Goal: Task Accomplishment & Management: Manage account settings

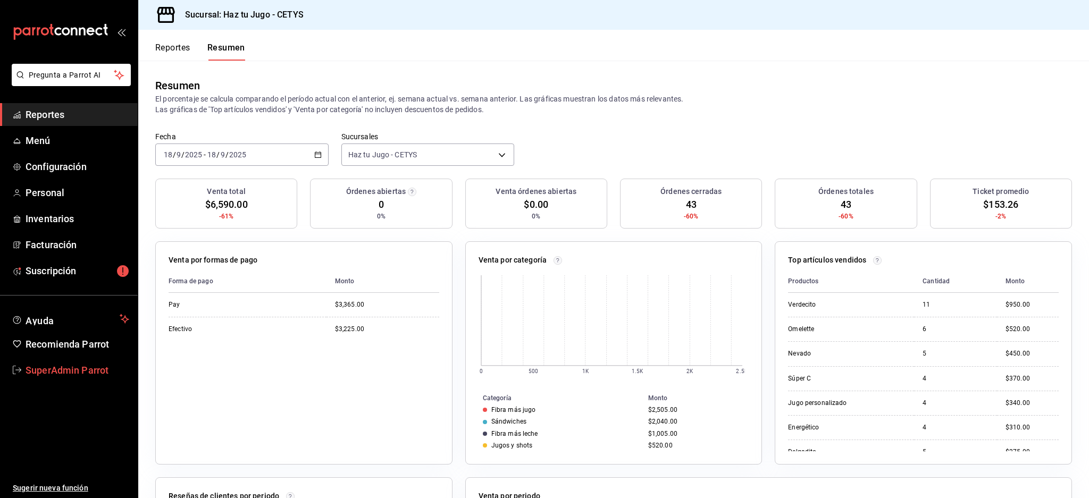
click at [81, 361] on link "SuperAdmin Parrot" at bounding box center [69, 370] width 138 height 23
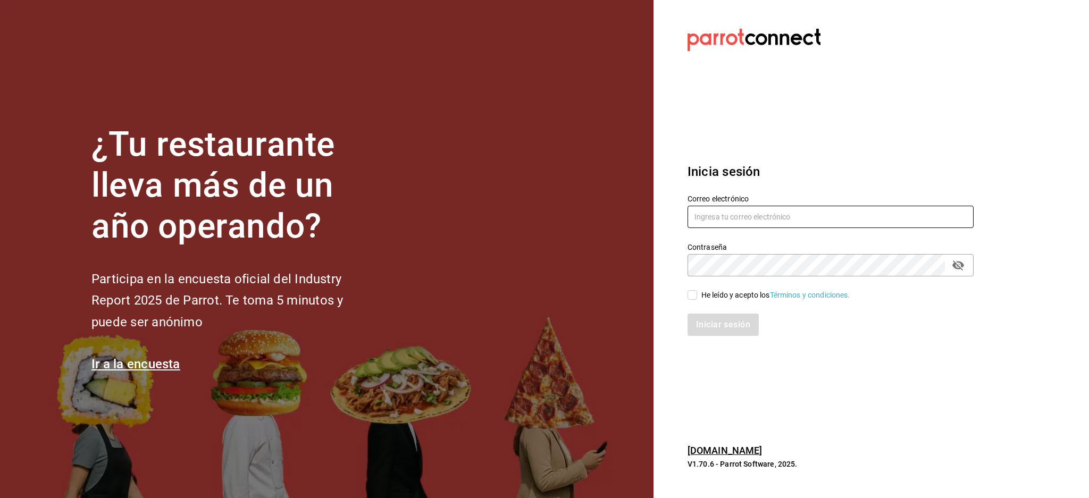
click at [756, 227] on input "text" at bounding box center [830, 217] width 286 height 22
click at [752, 212] on input "text" at bounding box center [830, 217] width 286 height 22
paste input "[EMAIL_ADDRESS][PERSON_NAME][DOMAIN_NAME]"
type input "[EMAIL_ADDRESS][PERSON_NAME][DOMAIN_NAME]"
click at [957, 270] on icon "passwordField" at bounding box center [958, 265] width 13 height 13
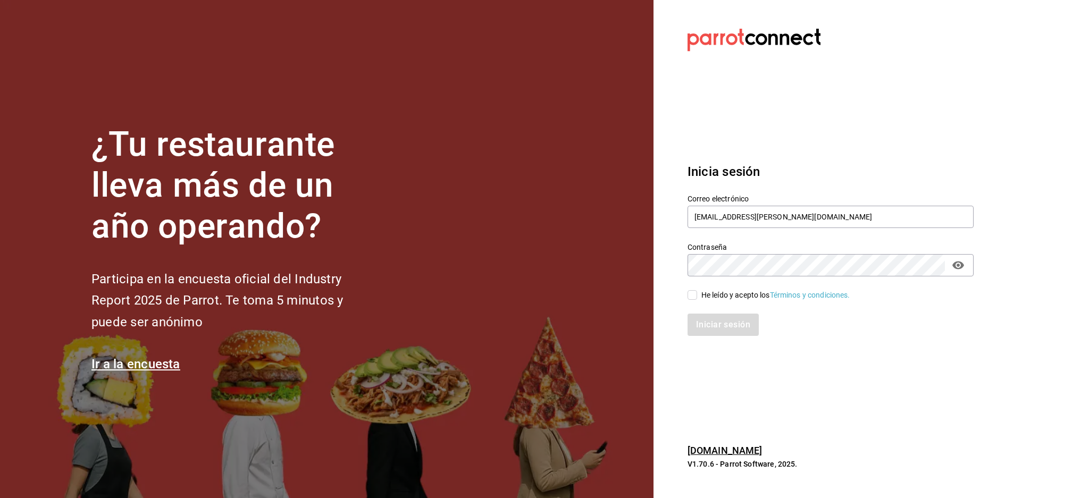
drag, startPoint x: 706, startPoint y: 289, endPoint x: 710, endPoint y: 295, distance: 6.9
click at [707, 290] on div "He leído y acepto los Términos y condiciones." at bounding box center [775, 295] width 149 height 11
click at [697, 290] on input "He leído y acepto los Términos y condiciones." at bounding box center [692, 295] width 10 height 10
checkbox input "true"
click at [720, 325] on button "Iniciar sesión" at bounding box center [723, 325] width 72 height 22
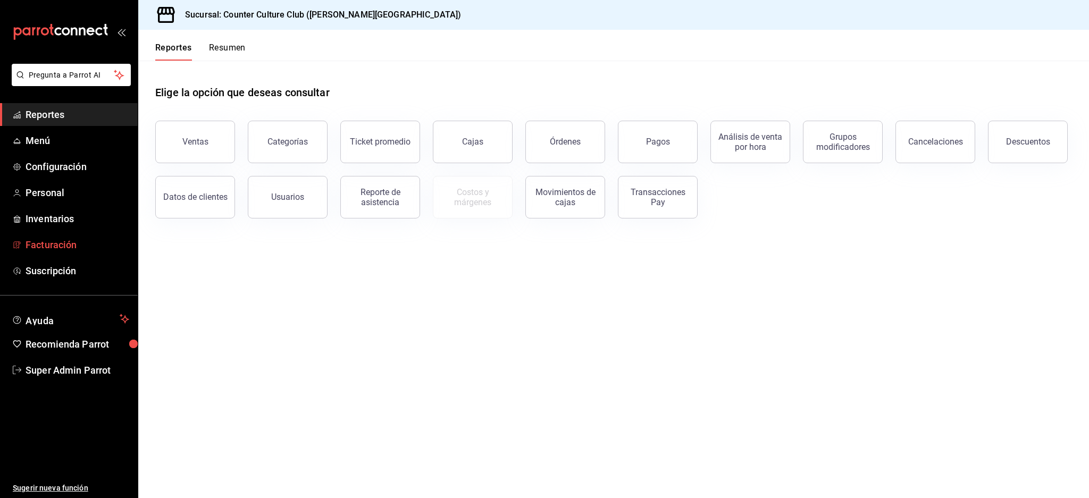
click at [58, 246] on span "Facturación" at bounding box center [78, 245] width 104 height 14
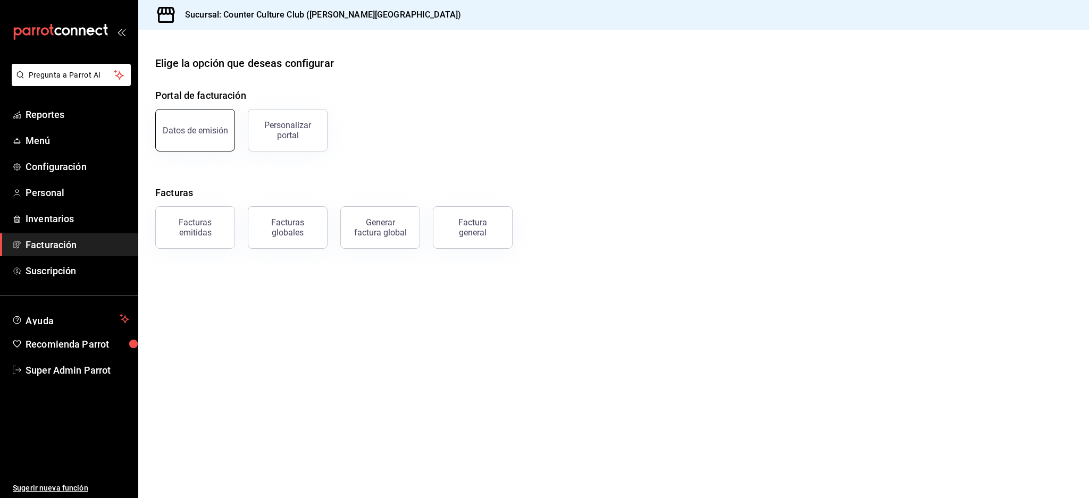
click at [180, 113] on button "Datos de emisión" at bounding box center [195, 130] width 80 height 43
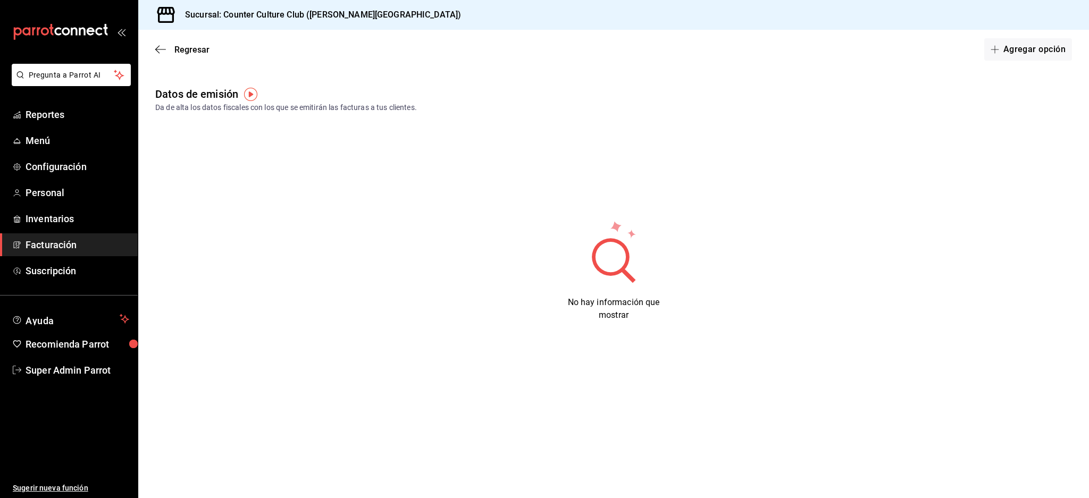
click at [152, 48] on div "Regresar Agregar opción" at bounding box center [613, 49] width 951 height 39
click at [165, 45] on icon "button" at bounding box center [160, 50] width 11 height 10
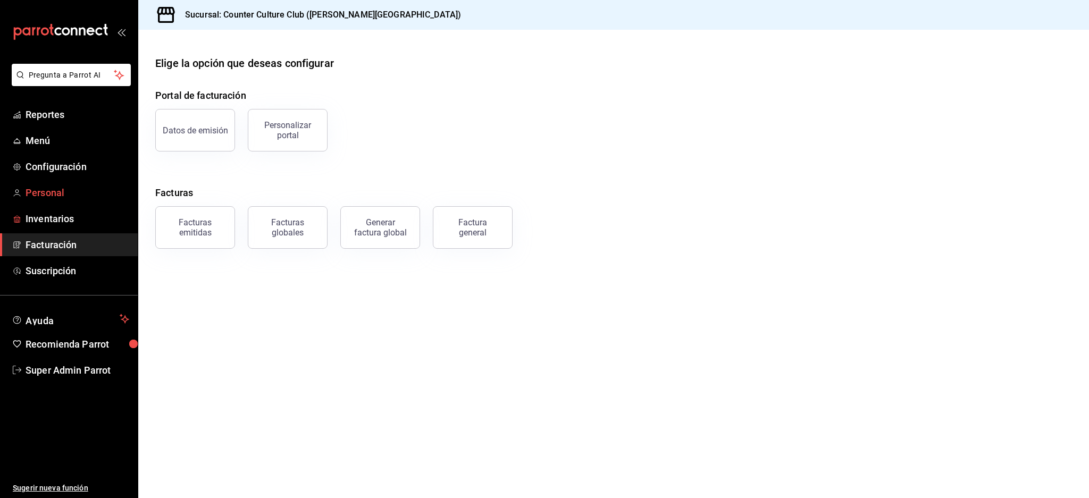
click at [31, 190] on span "Personal" at bounding box center [78, 193] width 104 height 14
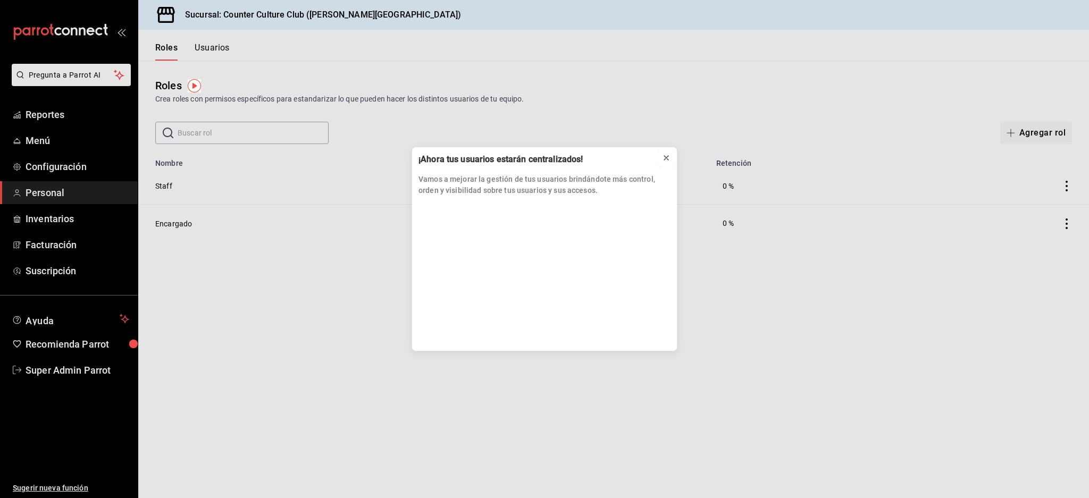
click at [659, 156] on button at bounding box center [666, 157] width 17 height 17
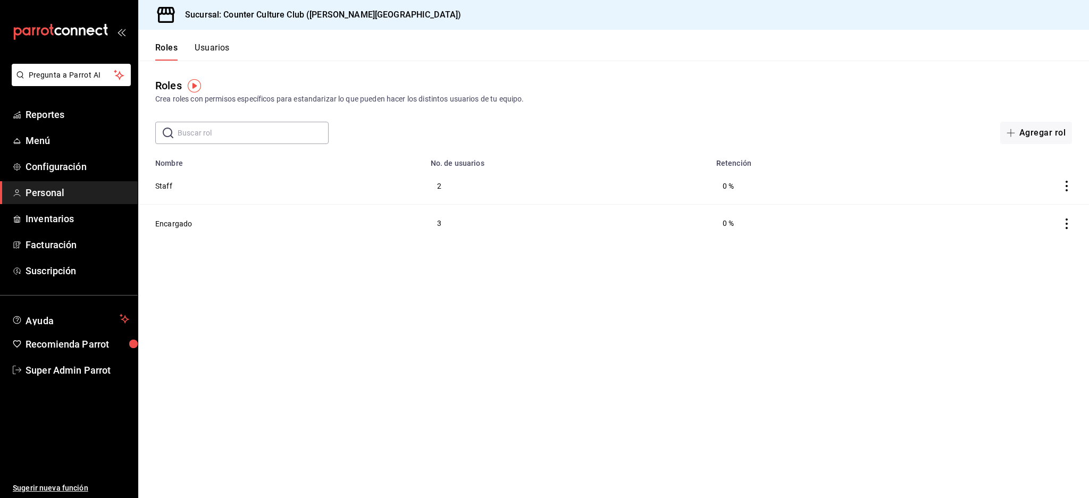
click at [226, 41] on div "Roles Usuarios" at bounding box center [183, 45] width 91 height 31
click at [223, 46] on button "Usuarios" at bounding box center [212, 52] width 35 height 18
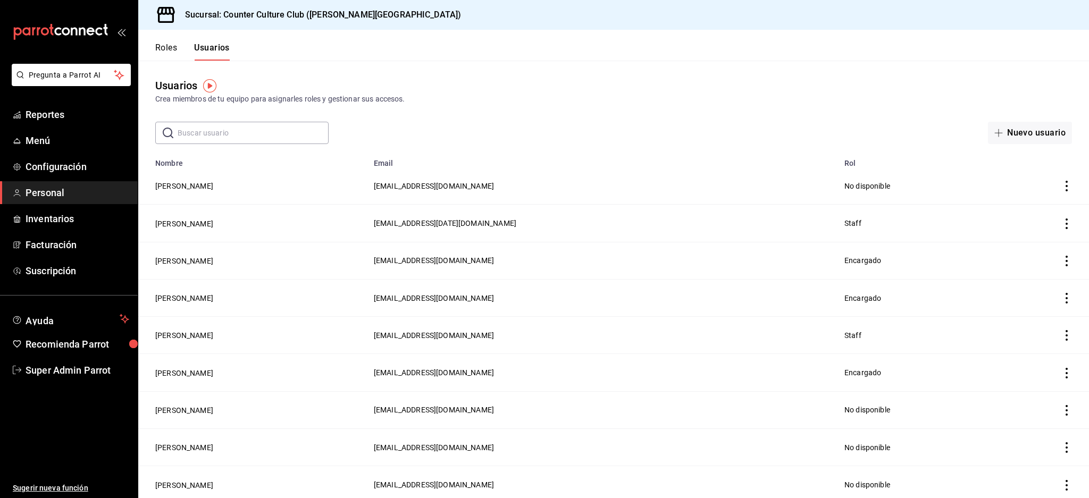
click at [260, 130] on input "text" at bounding box center [253, 132] width 151 height 21
type input "art"
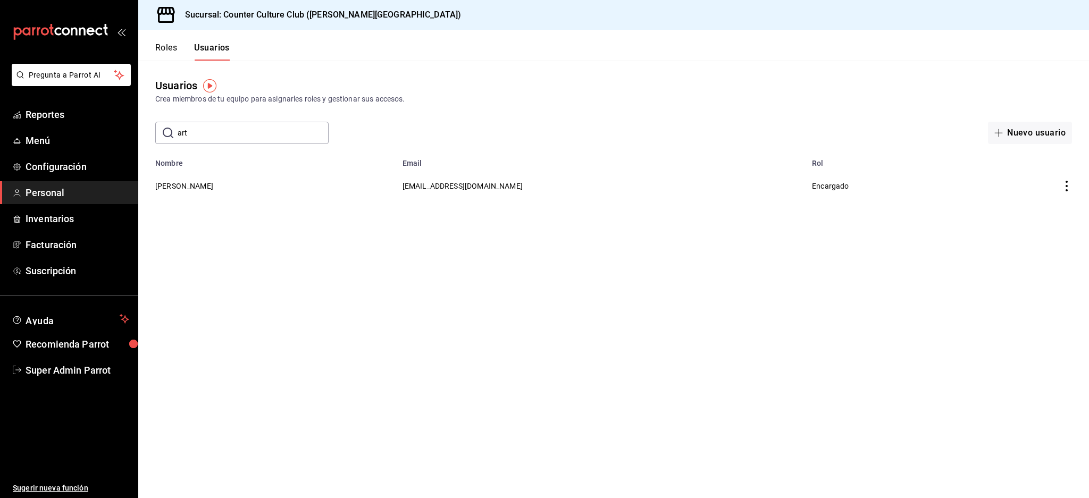
click at [232, 131] on input "art" at bounding box center [253, 132] width 151 height 21
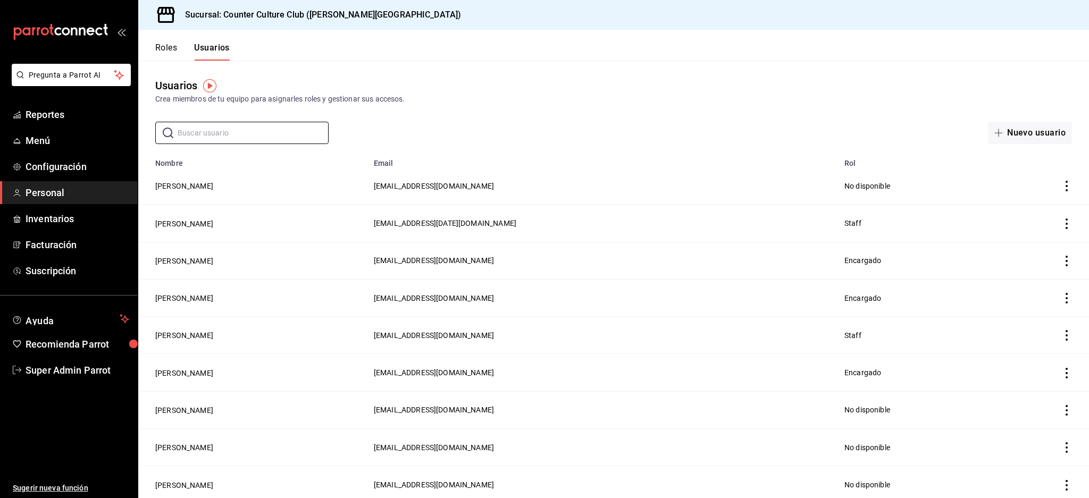
click at [743, 57] on header "Roles Usuarios" at bounding box center [613, 45] width 951 height 31
click at [481, 372] on span "[EMAIL_ADDRESS][DOMAIN_NAME]" at bounding box center [434, 372] width 120 height 9
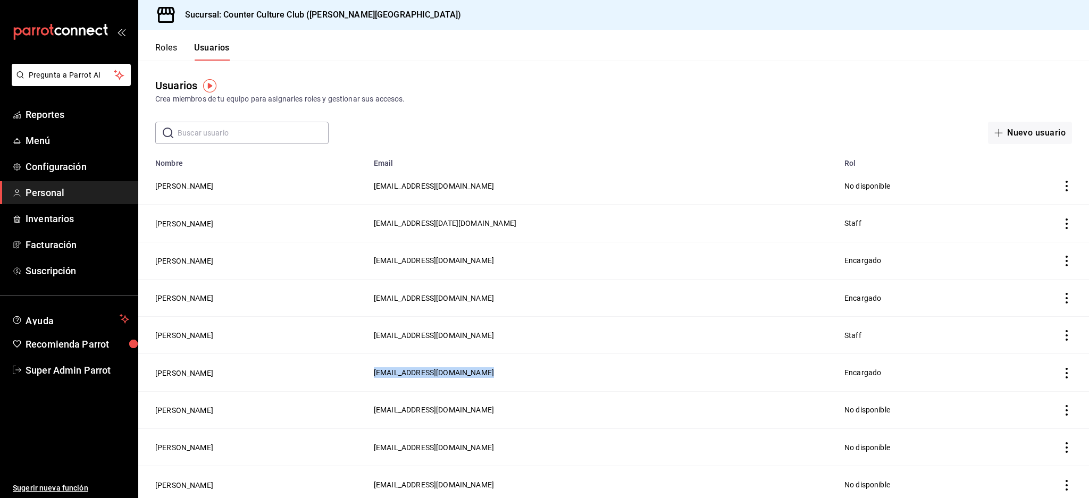
click at [438, 368] on span "[EMAIL_ADDRESS][DOMAIN_NAME]" at bounding box center [434, 372] width 120 height 9
click at [159, 256] on button "[PERSON_NAME]" at bounding box center [184, 261] width 58 height 11
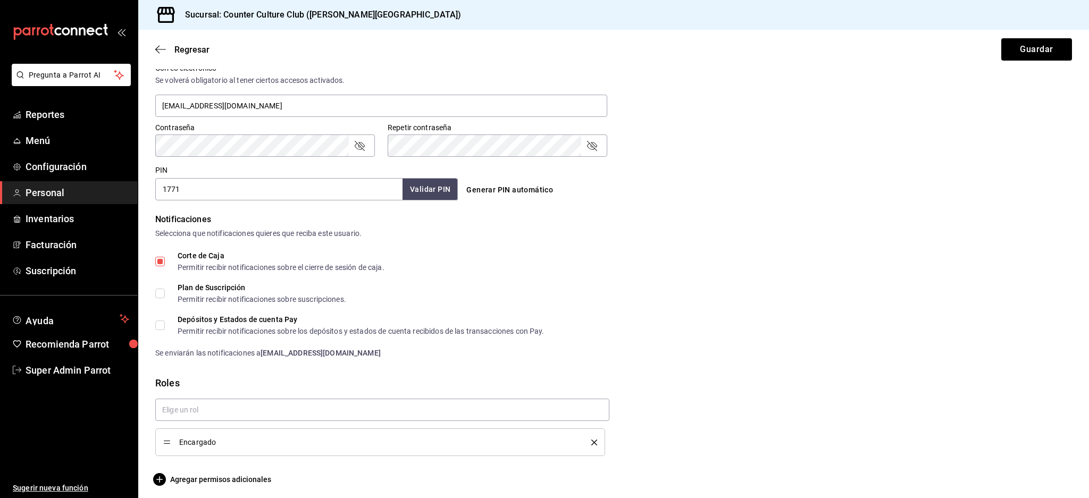
scroll to position [410, 0]
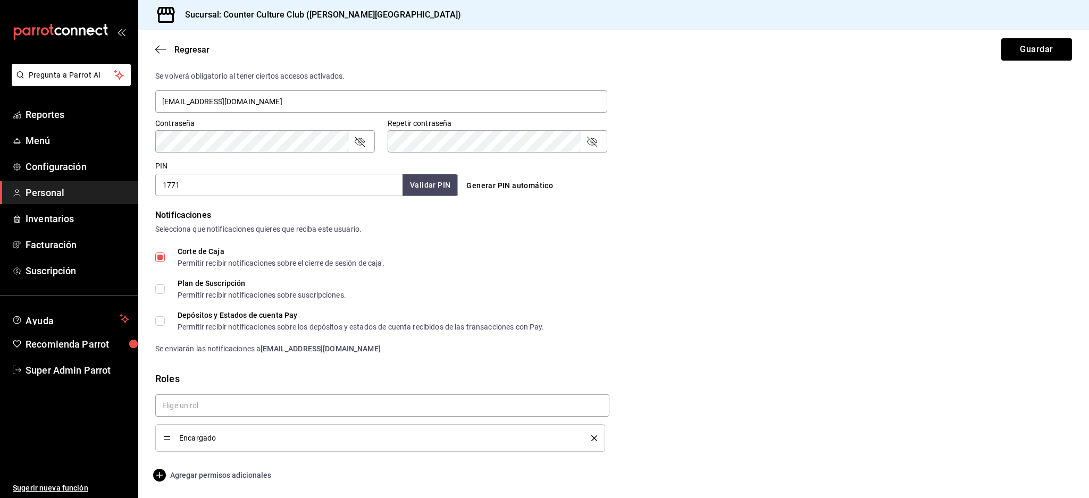
click at [234, 472] on span "Agregar permisos adicionales" at bounding box center [213, 475] width 116 height 13
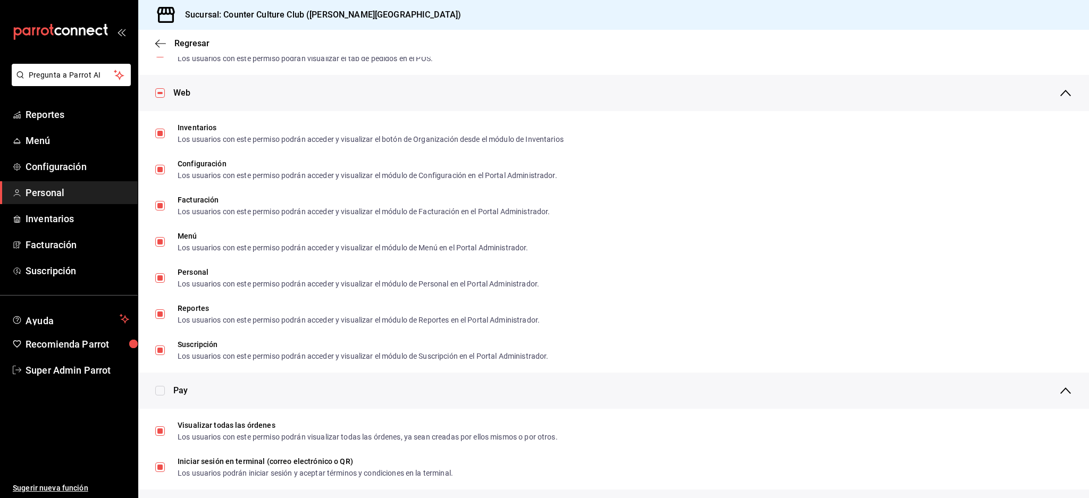
scroll to position [0, 0]
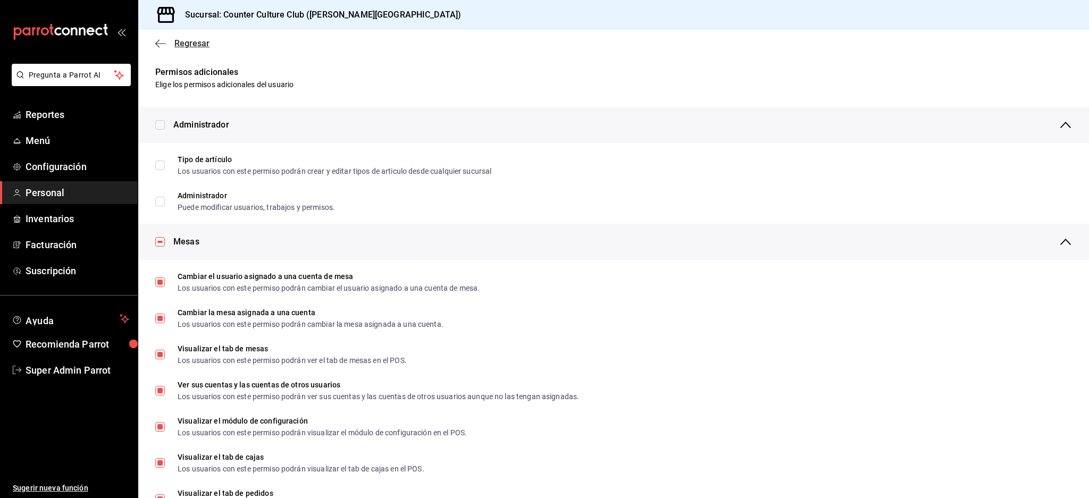
click at [164, 39] on icon "button" at bounding box center [160, 44] width 11 height 10
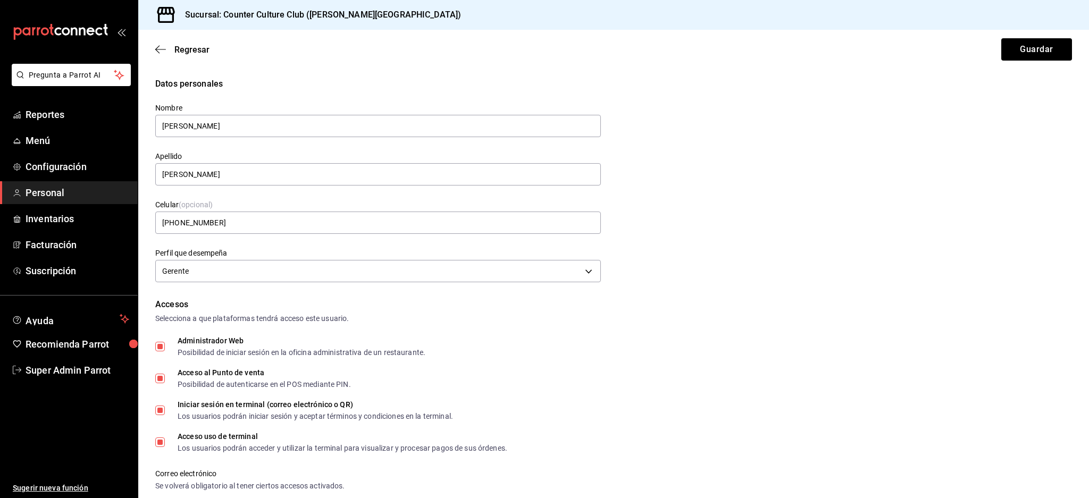
click at [164, 39] on div "Regresar Guardar" at bounding box center [613, 49] width 951 height 39
click at [164, 48] on icon "button" at bounding box center [160, 50] width 11 height 10
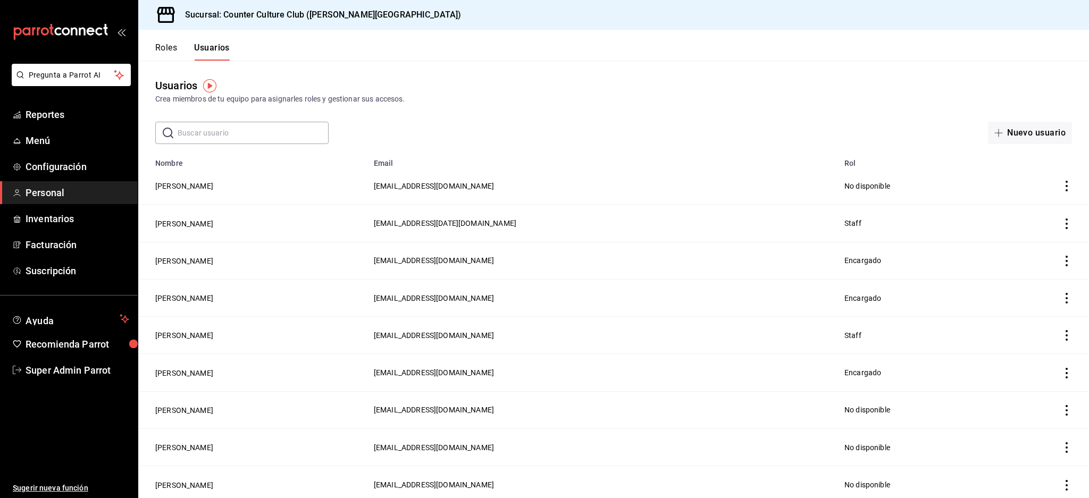
click at [43, 184] on link "Personal" at bounding box center [69, 192] width 138 height 23
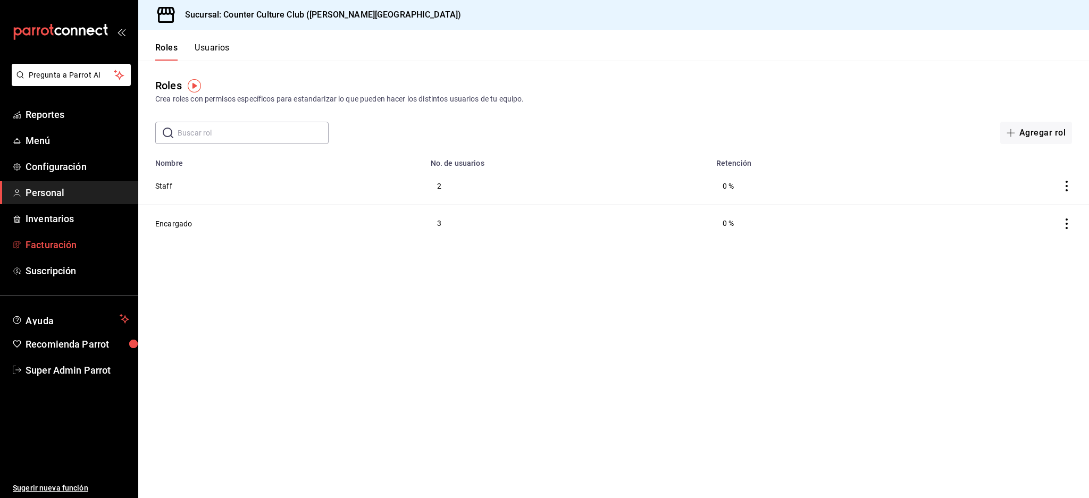
click at [46, 249] on span "Facturación" at bounding box center [78, 245] width 104 height 14
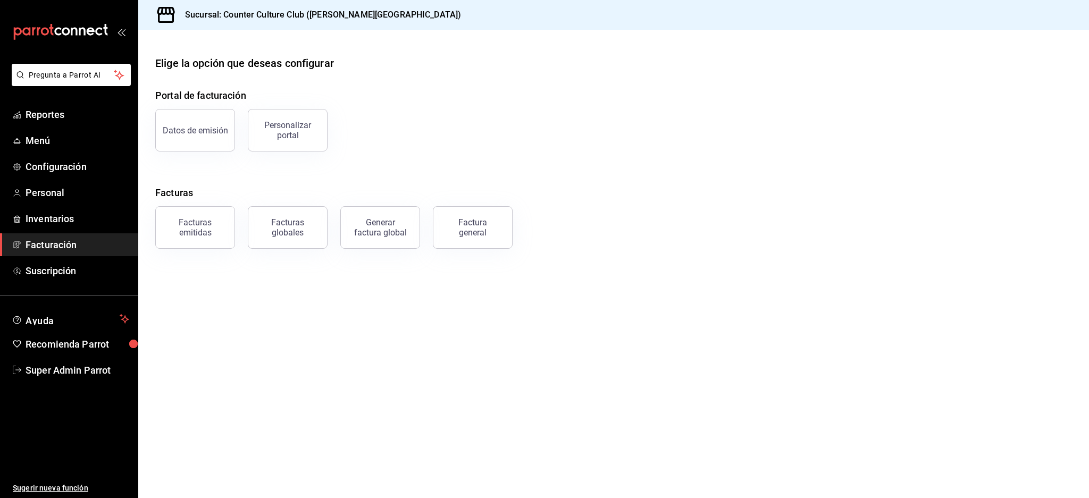
click at [34, 239] on span "Facturación" at bounding box center [78, 245] width 104 height 14
click at [481, 223] on div "Factura general" at bounding box center [472, 227] width 53 height 20
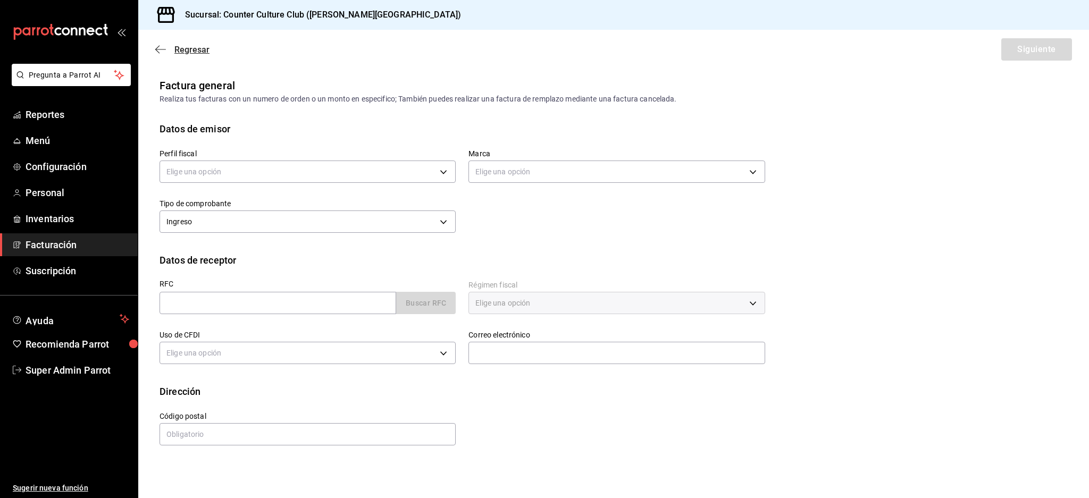
click at [162, 52] on icon "button" at bounding box center [160, 50] width 11 height 10
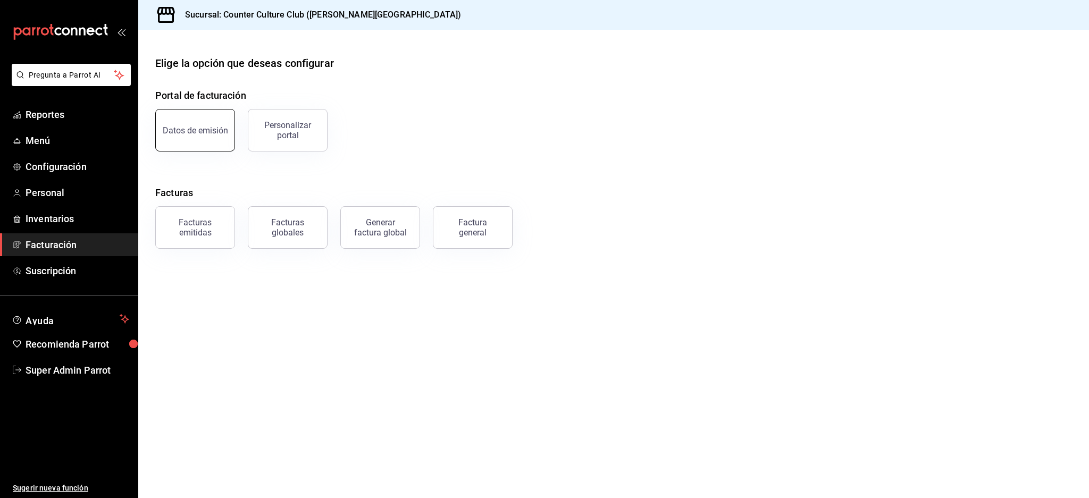
click at [200, 137] on button "Datos de emisión" at bounding box center [195, 130] width 80 height 43
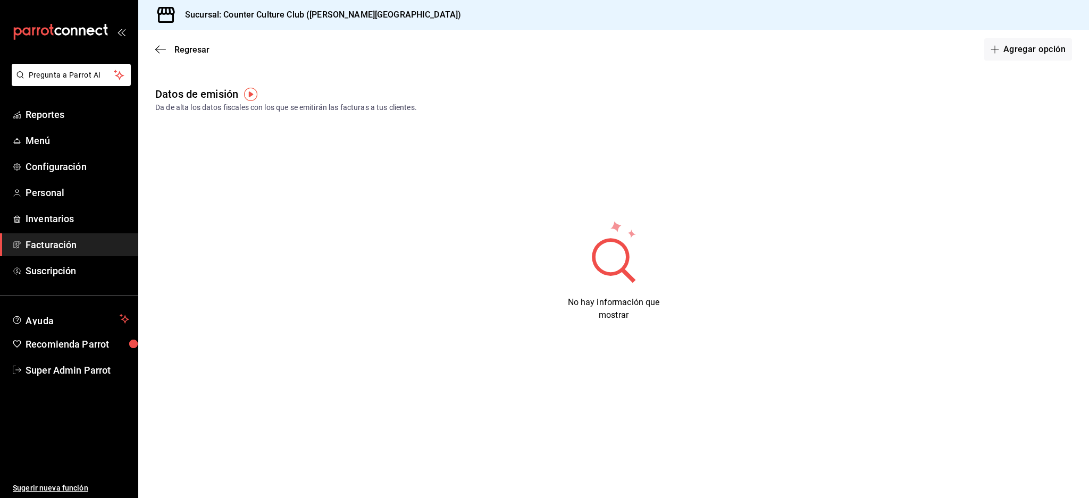
click at [160, 43] on div "Regresar Agregar opción" at bounding box center [613, 49] width 951 height 39
click at [164, 49] on icon "button" at bounding box center [160, 50] width 11 height 10
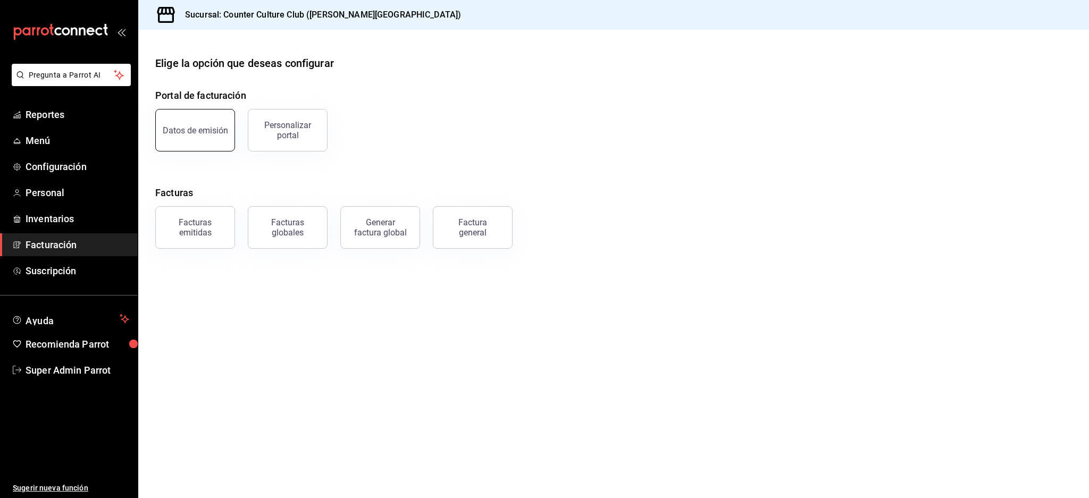
click at [212, 137] on button "Datos de emisión" at bounding box center [195, 130] width 80 height 43
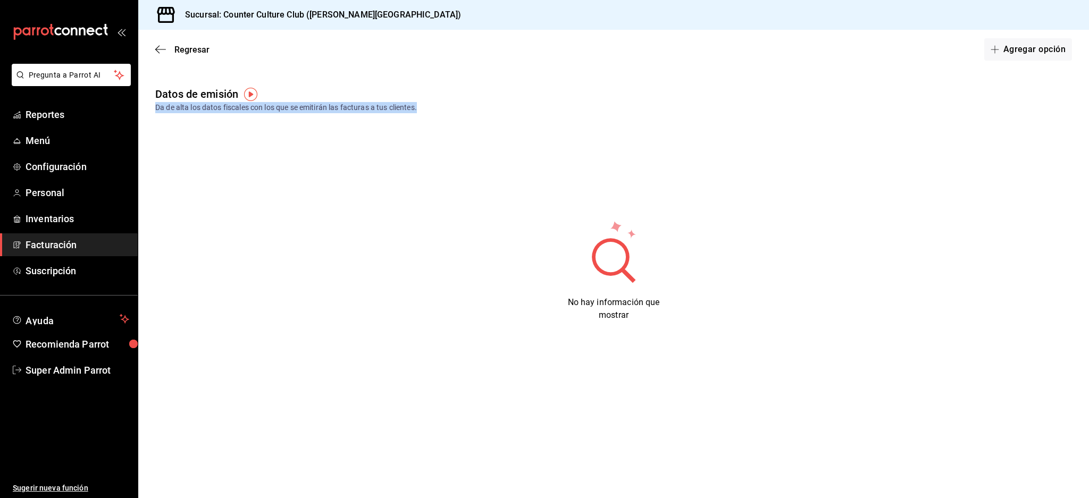
drag, startPoint x: 156, startPoint y: 106, endPoint x: 474, endPoint y: 117, distance: 318.6
click at [474, 117] on div "Datos de emisión Da de alta los datos fiscales con los que se emitirán las fact…" at bounding box center [613, 212] width 951 height 253
click at [454, 111] on div "Da de alta los datos fiscales con los que se emitirán las facturas a tus client…" at bounding box center [613, 107] width 917 height 11
drag, startPoint x: 150, startPoint y: 93, endPoint x: 271, endPoint y: 110, distance: 121.9
click at [271, 110] on div "Datos de emisión Da de alta los datos fiscales con los que se emitirán las fact…" at bounding box center [613, 99] width 951 height 27
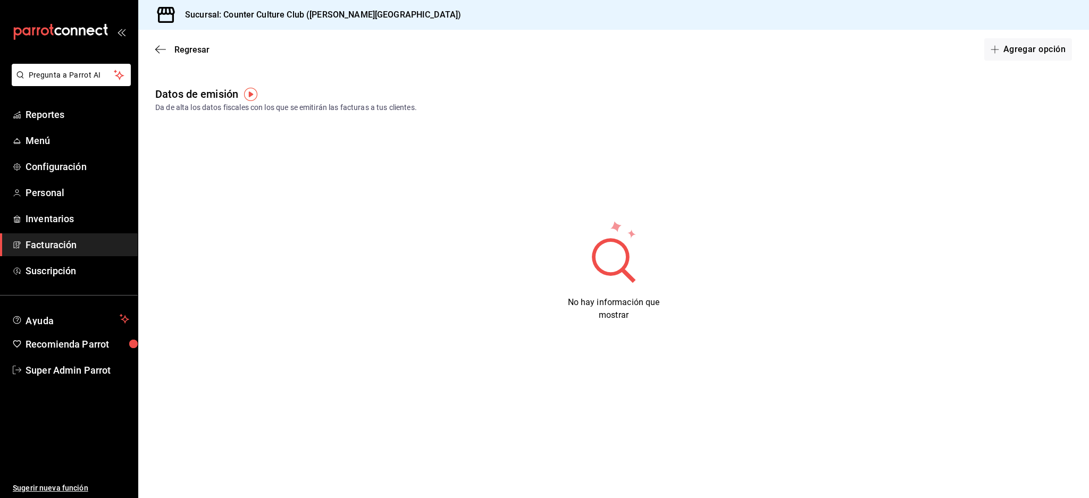
drag, startPoint x: 268, startPoint y: 152, endPoint x: 272, endPoint y: 131, distance: 21.1
click at [268, 150] on div "Datos de emisión Da de alta los datos fiscales con los que se emitirán las fact…" at bounding box center [613, 212] width 951 height 253
click at [250, 94] on img "button" at bounding box center [250, 94] width 13 height 13
click at [249, 135] on span "Ir a video" at bounding box center [250, 138] width 31 height 11
click at [327, 174] on div "Datos de emisión Da de alta los datos fiscales con los que se emitirán las fact…" at bounding box center [613, 212] width 951 height 253
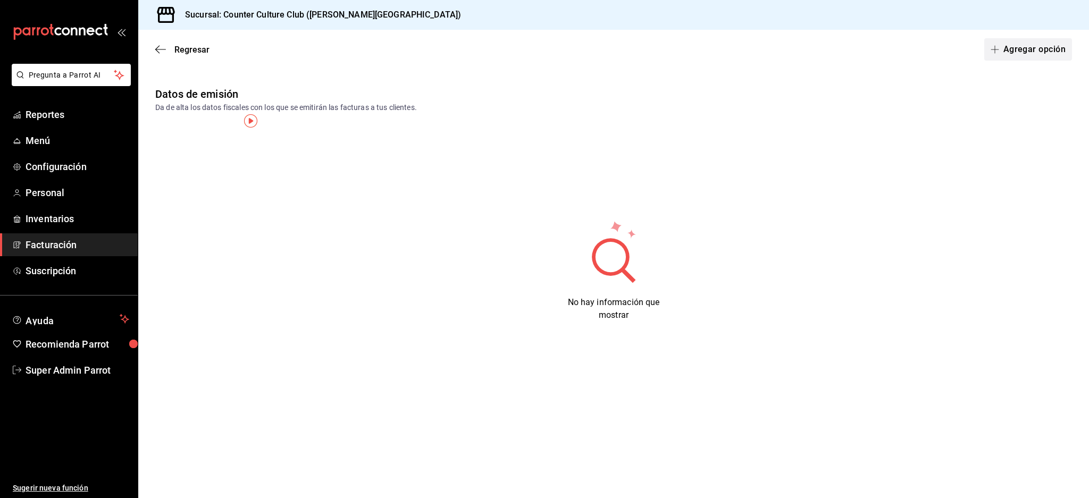
click at [1022, 47] on button "Agregar opción" at bounding box center [1028, 49] width 88 height 22
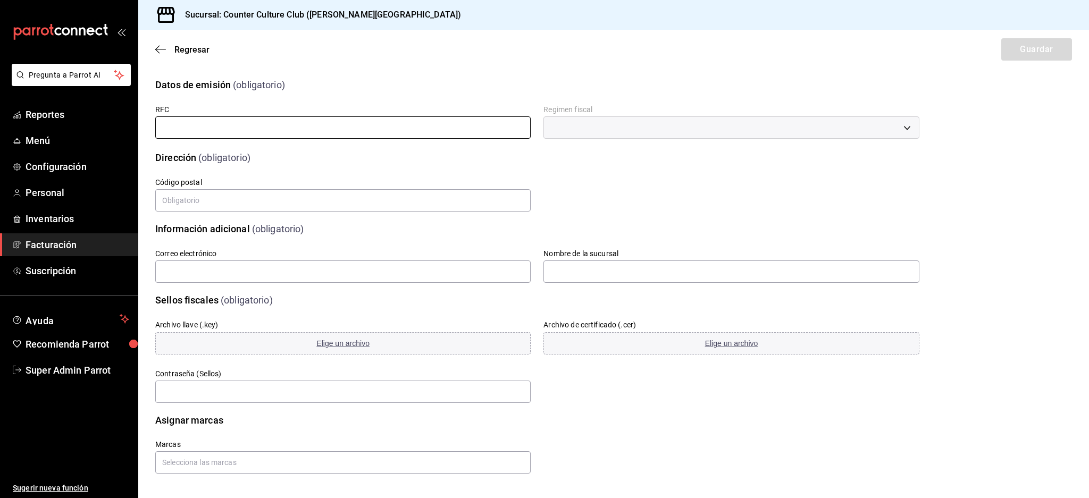
scroll to position [1, 0]
click at [225, 131] on input "text" at bounding box center [342, 127] width 375 height 22
click at [679, 205] on div "Calle # exterior # interior Código postal Estado Elige una opción 0 Municipio E…" at bounding box center [524, 182] width 789 height 61
drag, startPoint x: 380, startPoint y: 13, endPoint x: 227, endPoint y: 13, distance: 153.1
click at [228, 8] on div "Sucursal: Counter Culture Club ([PERSON_NAME][GEOGRAPHIC_DATA])" at bounding box center [613, 15] width 951 height 30
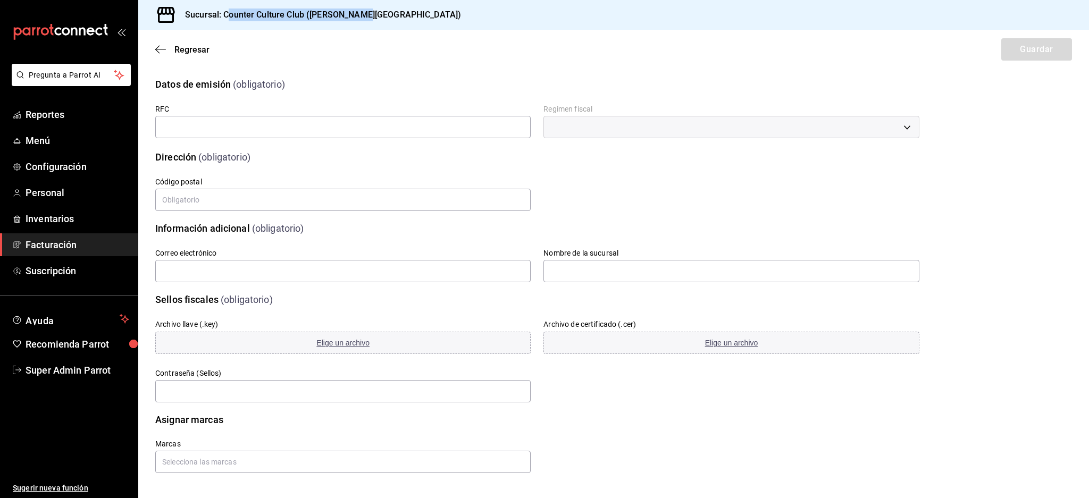
click at [227, 14] on h3 "Sucursal: Counter Culture Club ([PERSON_NAME][GEOGRAPHIC_DATA])" at bounding box center [318, 15] width 284 height 13
click at [344, 12] on h3 "Sucursal: Counter Culture Club ([PERSON_NAME][GEOGRAPHIC_DATA])" at bounding box center [318, 15] width 284 height 13
drag, startPoint x: 397, startPoint y: 24, endPoint x: 221, endPoint y: 20, distance: 175.5
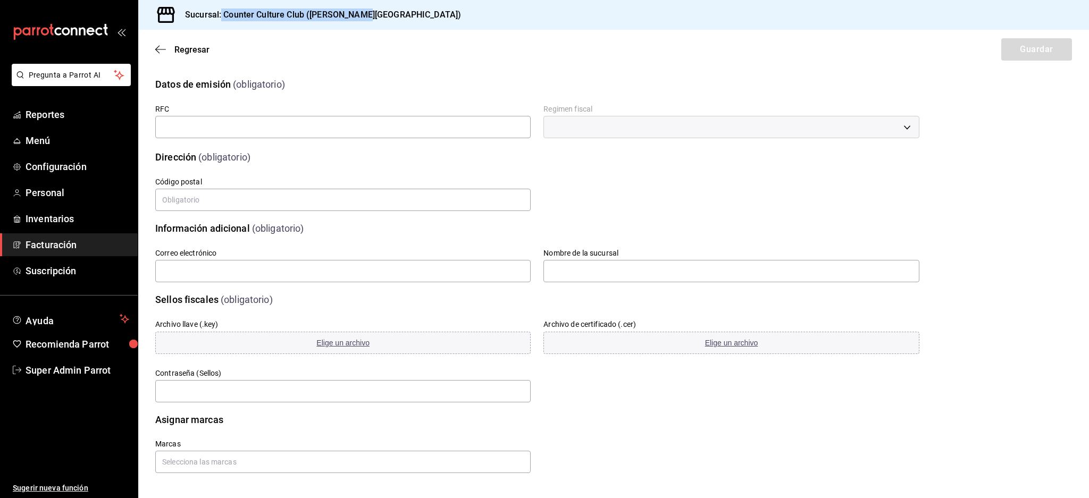
click at [221, 20] on div "Sucursal: Counter Culture Club ([PERSON_NAME][GEOGRAPHIC_DATA])" at bounding box center [613, 15] width 951 height 30
click at [353, 68] on div "Regresar Guardar" at bounding box center [613, 49] width 951 height 39
click at [396, 131] on input "text" at bounding box center [342, 127] width 375 height 22
click at [411, 102] on div "RFC" at bounding box center [336, 116] width 388 height 50
click at [413, 125] on input "text" at bounding box center [342, 127] width 375 height 22
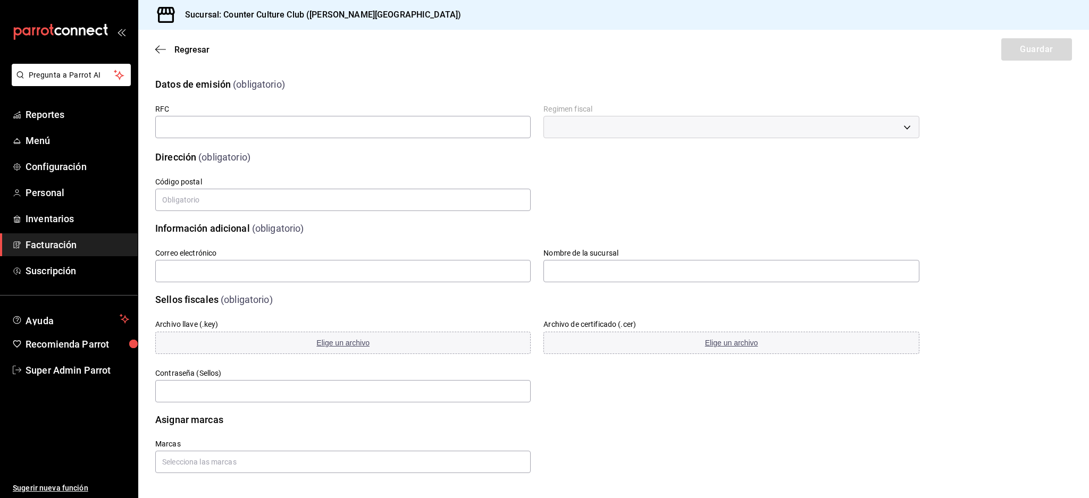
click at [691, 71] on div "Datos de emisión (obligatorio)" at bounding box center [530, 77] width 777 height 27
click at [263, 211] on div "Código postal" at bounding box center [342, 195] width 375 height 36
click at [271, 195] on input "text" at bounding box center [342, 200] width 375 height 22
click at [613, 435] on div "Marcas" at bounding box center [524, 443] width 789 height 59
click at [158, 292] on div "Sellos fiscales" at bounding box center [186, 299] width 63 height 14
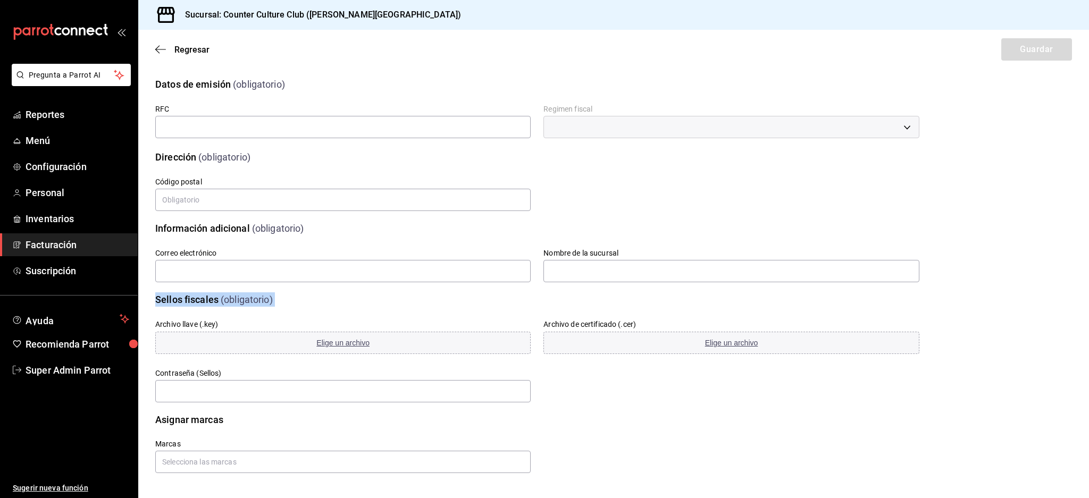
drag, startPoint x: 151, startPoint y: 293, endPoint x: 312, endPoint y: 299, distance: 161.2
click at [310, 298] on div "Sellos fiscales (obligatorio) Archivo llave (.key) Elige un archivo Archivo de …" at bounding box center [530, 342] width 777 height 124
click at [390, 298] on div "Archivo llave (.key) Elige un archivo Archivo de certificado (.cer) Elige un ar…" at bounding box center [524, 349] width 789 height 110
click at [385, 309] on div "Archivo llave (.key) Elige un archivo" at bounding box center [336, 331] width 388 height 49
click at [707, 380] on div "Archivo llave (.key) Elige un archivo Archivo de certificado (.cer) Elige un ar…" at bounding box center [524, 349] width 789 height 110
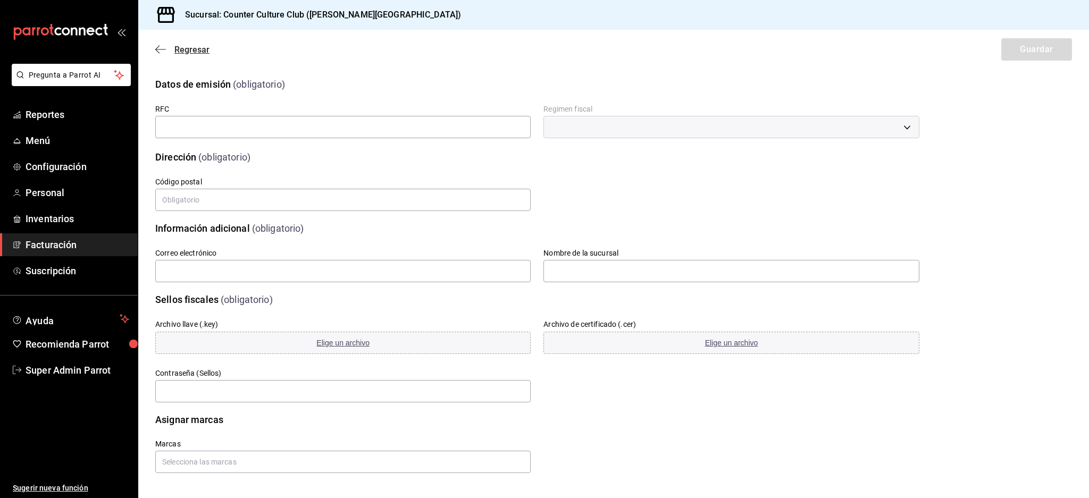
click at [158, 49] on icon "button" at bounding box center [160, 50] width 11 height 10
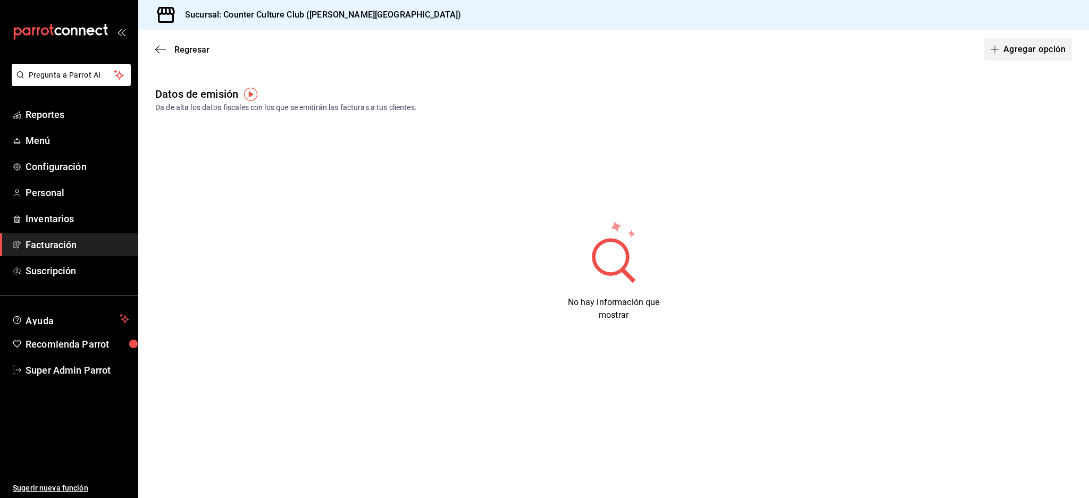
click at [1027, 45] on button "Agregar opción" at bounding box center [1028, 49] width 88 height 22
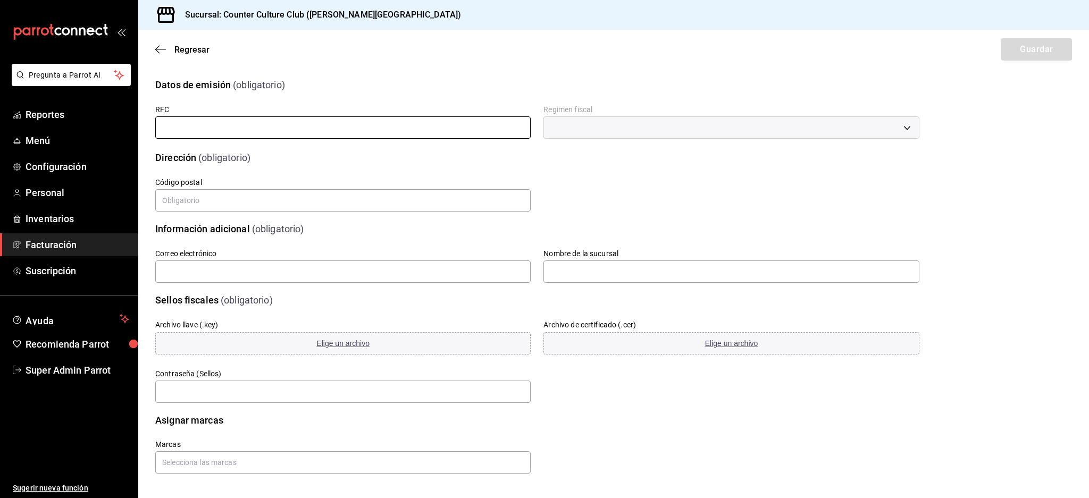
click at [211, 121] on input "text" at bounding box center [342, 127] width 375 height 22
click at [164, 47] on icon "button" at bounding box center [160, 50] width 11 height 10
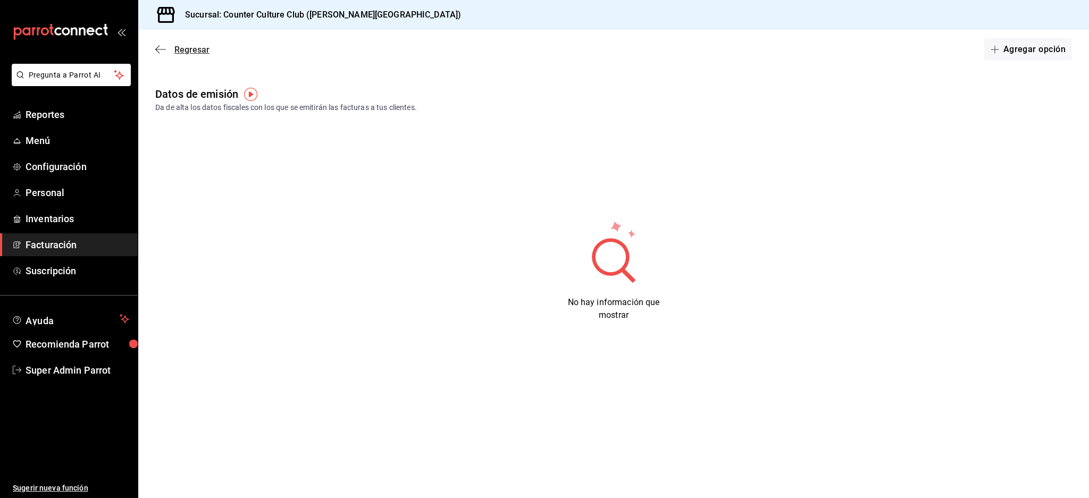
click at [160, 49] on icon "button" at bounding box center [160, 49] width 11 height 1
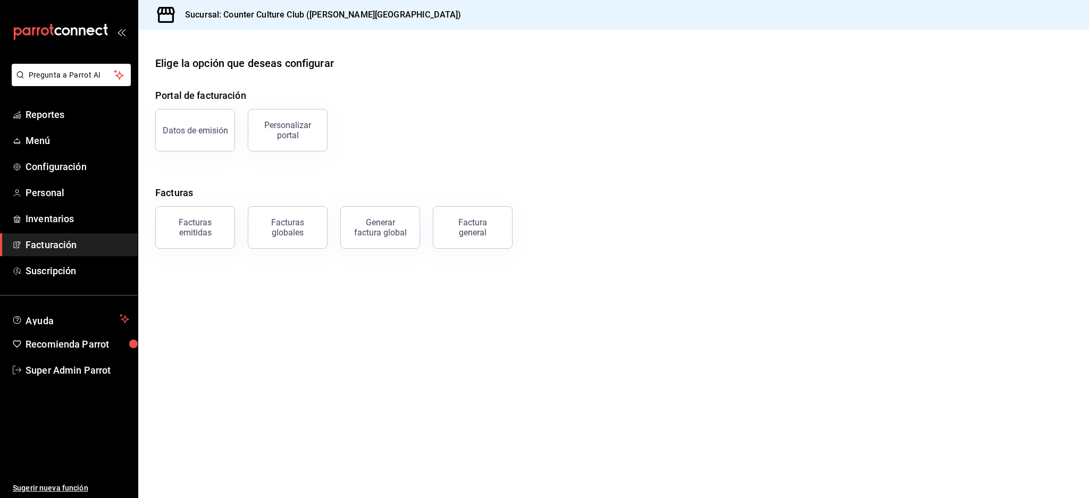
click at [491, 116] on div "Datos de emisión Personalizar portal" at bounding box center [606, 123] width 929 height 55
click at [482, 229] on div "Factura general" at bounding box center [472, 227] width 53 height 20
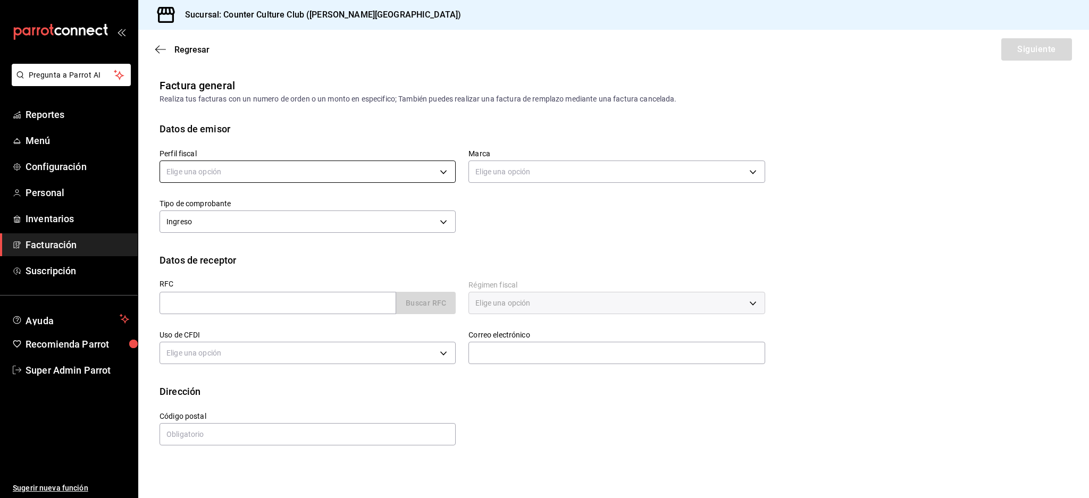
click at [214, 170] on body "Pregunta a Parrot AI Reportes Menú Configuración Personal Inventarios Facturaci…" at bounding box center [544, 249] width 1089 height 498
click at [446, 162] on div at bounding box center [544, 249] width 1089 height 498
drag, startPoint x: 149, startPoint y: 258, endPoint x: 307, endPoint y: 263, distance: 158.0
click at [307, 263] on div "Datos de receptor RFC Buscar RFC Régimen fiscal Elige una opción Uso de CFDI El…" at bounding box center [613, 318] width 951 height 131
click at [308, 263] on div "Datos de receptor" at bounding box center [613, 260] width 908 height 14
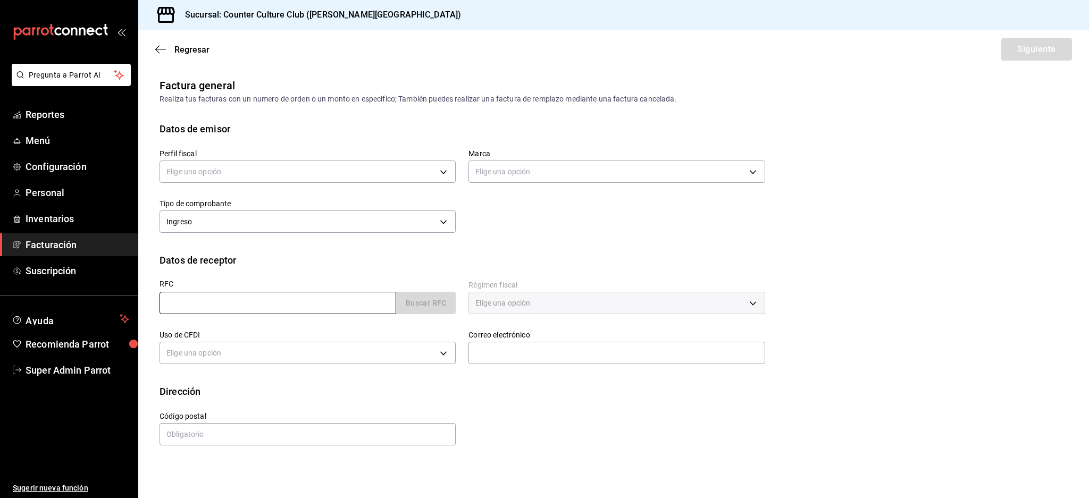
click at [266, 303] on input "text" at bounding box center [277, 303] width 237 height 22
click at [596, 308] on div "Elige una opción" at bounding box center [616, 303] width 296 height 22
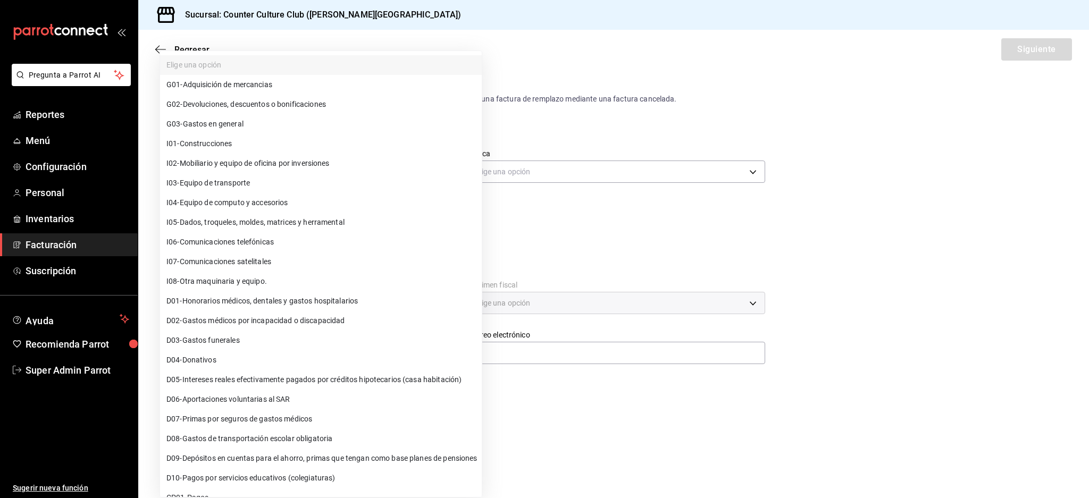
click at [341, 360] on body "Pregunta a Parrot AI Reportes Menú Configuración Personal Inventarios Facturaci…" at bounding box center [544, 249] width 1089 height 498
click at [243, 116] on li "G03 - Gastos en general" at bounding box center [321, 124] width 322 height 20
type input "G03"
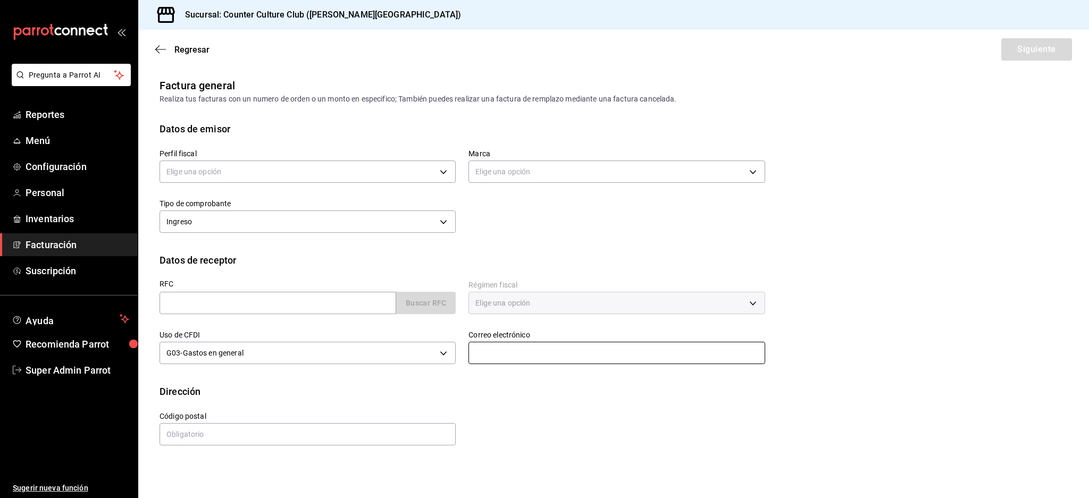
click at [532, 356] on input "text" at bounding box center [616, 353] width 296 height 22
click at [322, 439] on input "text" at bounding box center [307, 434] width 296 height 22
click at [756, 421] on div "Calle # exterior # interior Código postal Estado ​ Municipio ​ [GEOGRAPHIC_DATA…" at bounding box center [456, 423] width 618 height 48
click at [165, 46] on icon "button" at bounding box center [160, 50] width 11 height 10
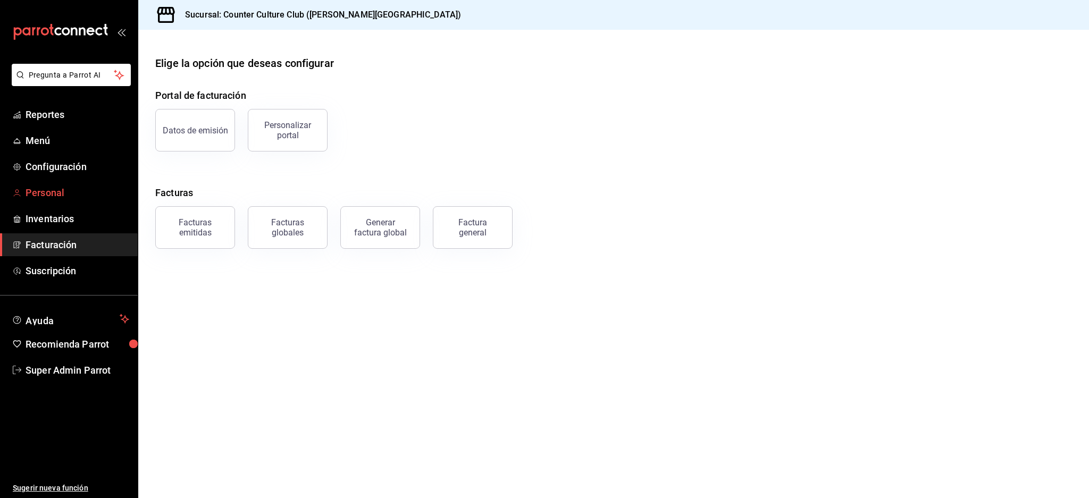
click at [53, 199] on span "Personal" at bounding box center [78, 193] width 104 height 14
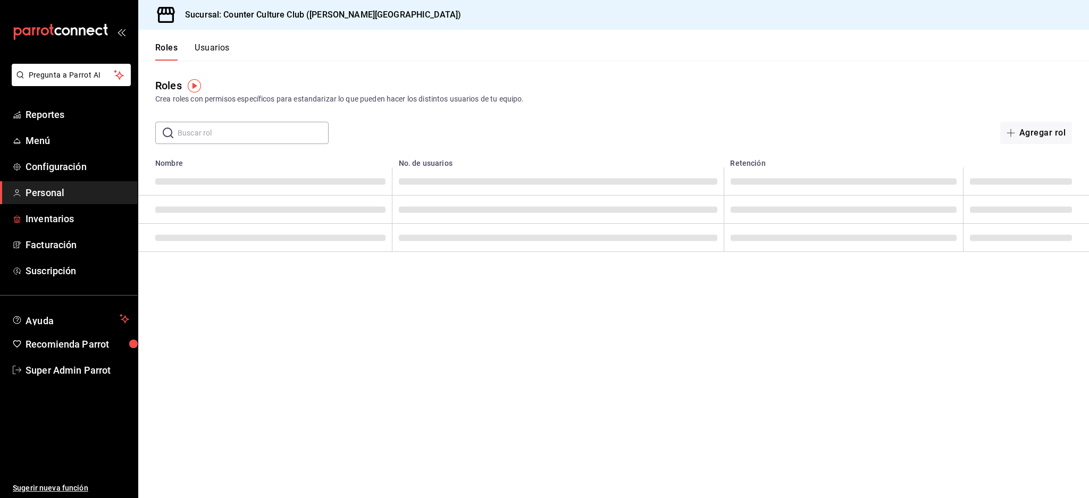
click at [53, 222] on span "Inventarios" at bounding box center [78, 219] width 104 height 14
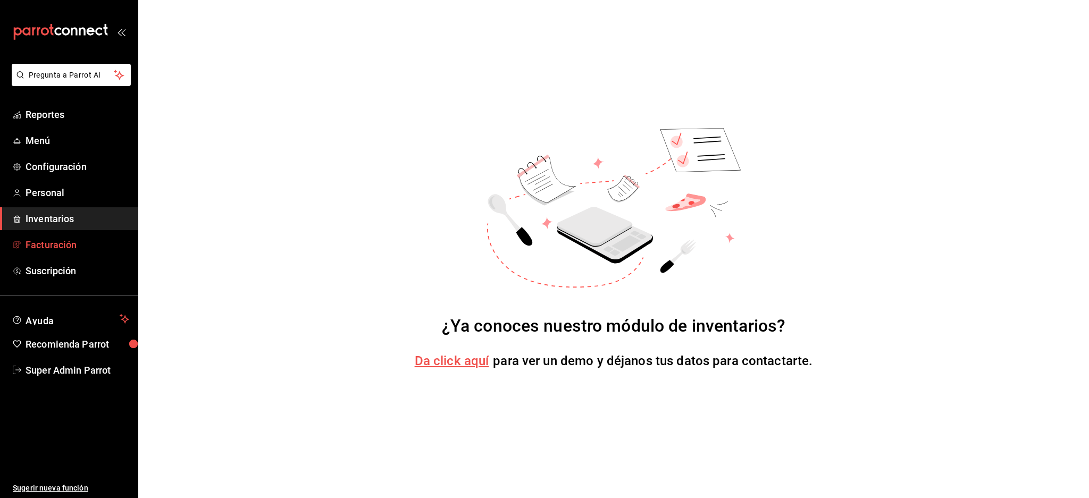
click at [57, 249] on span "Facturación" at bounding box center [78, 245] width 104 height 14
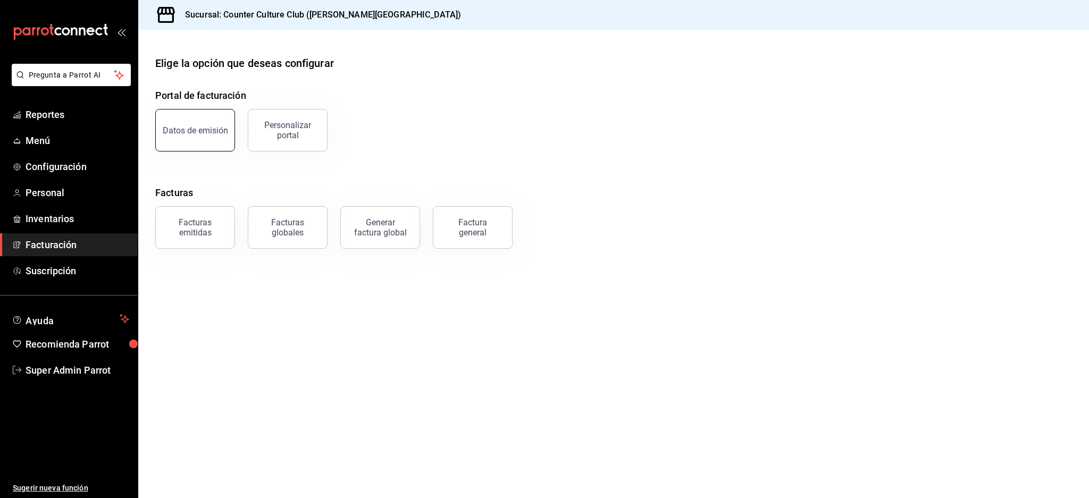
click at [211, 137] on button "Datos de emisión" at bounding box center [195, 130] width 80 height 43
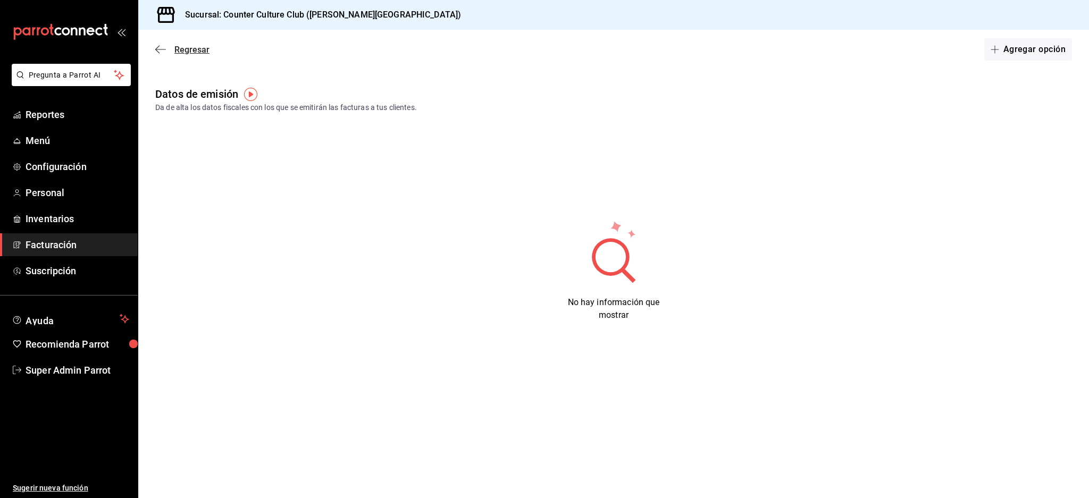
click at [165, 49] on icon "button" at bounding box center [160, 50] width 11 height 10
